Goal: Obtain resource: Download file/media

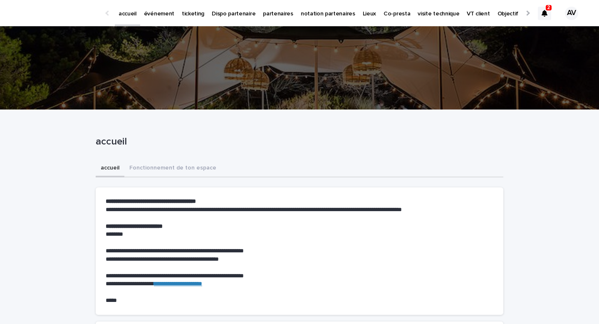
click at [550, 17] on div at bounding box center [544, 13] width 13 height 13
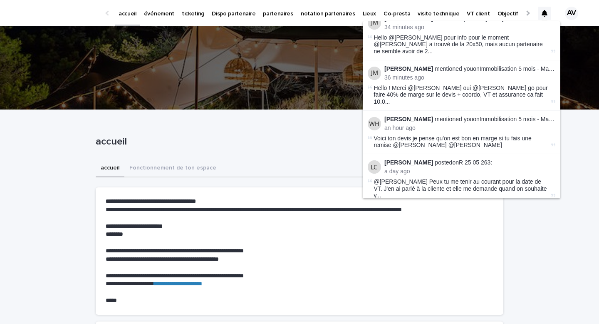
scroll to position [12, 0]
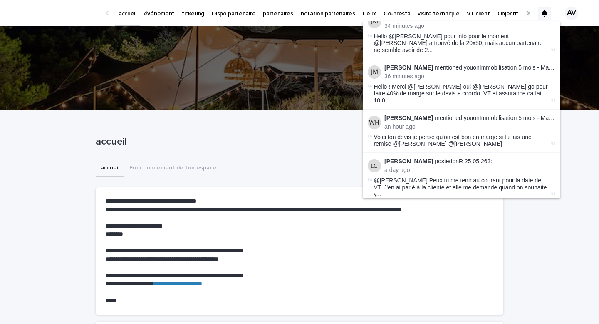
click at [524, 64] on link "Immobilisation 5 mois - Matthis Lieures" at bounding box center [530, 67] width 101 height 7
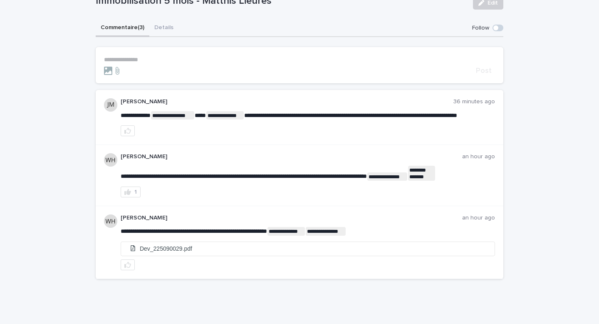
scroll to position [72, 0]
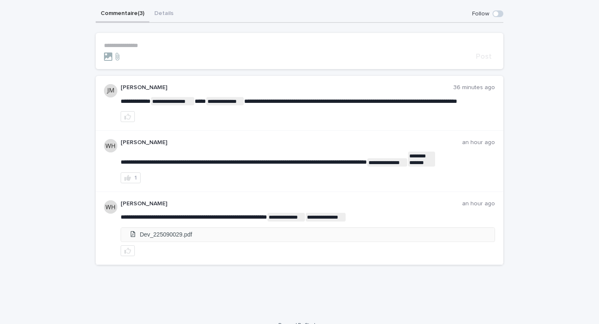
click at [174, 241] on li "Dev_225090029.pdf" at bounding box center [308, 235] width 374 height 14
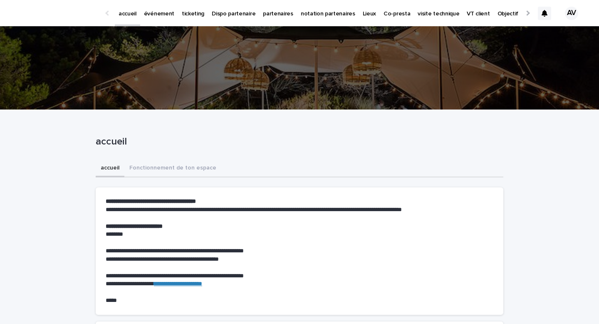
click at [158, 17] on p "événement" at bounding box center [159, 8] width 30 height 17
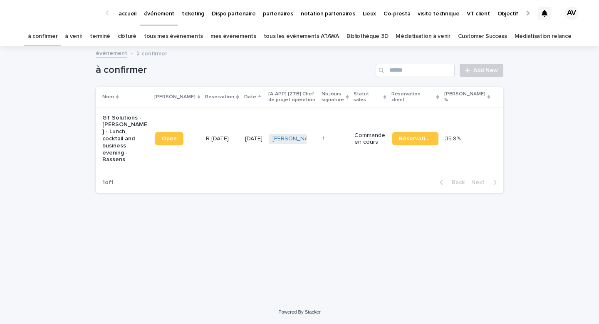
click at [536, 12] on div "accueil événement ticketing Dispo partenaire partenaires notation partenaires L…" at bounding box center [299, 13] width 599 height 27
click at [542, 13] on icon at bounding box center [545, 13] width 6 height 7
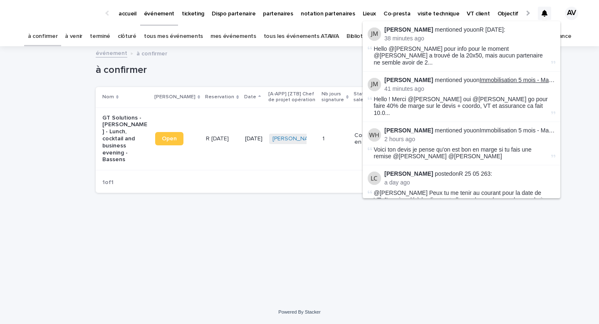
click at [532, 77] on link "Immobilisation 5 mois - Matthis Lieures" at bounding box center [530, 80] width 101 height 7
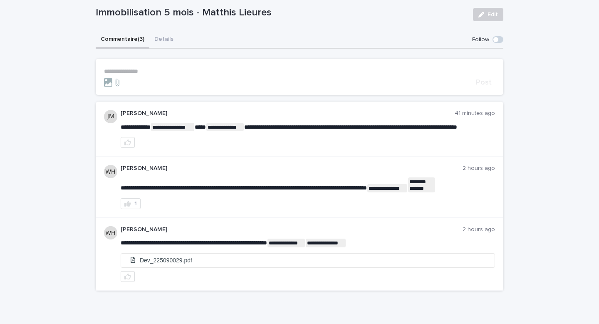
scroll to position [47, 0]
click at [128, 206] on icon "button" at bounding box center [127, 203] width 7 height 6
click at [130, 147] on button "button" at bounding box center [128, 142] width 14 height 11
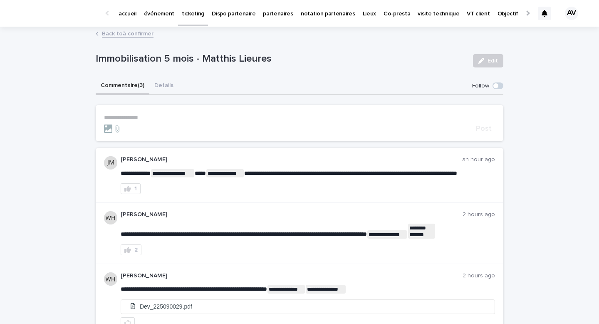
click at [545, 11] on icon at bounding box center [545, 13] width 6 height 7
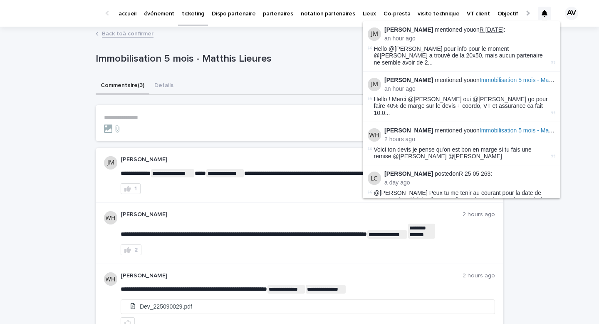
click at [497, 27] on link "R [DATE]" at bounding box center [492, 29] width 24 height 7
